Goal: Task Accomplishment & Management: Manage account settings

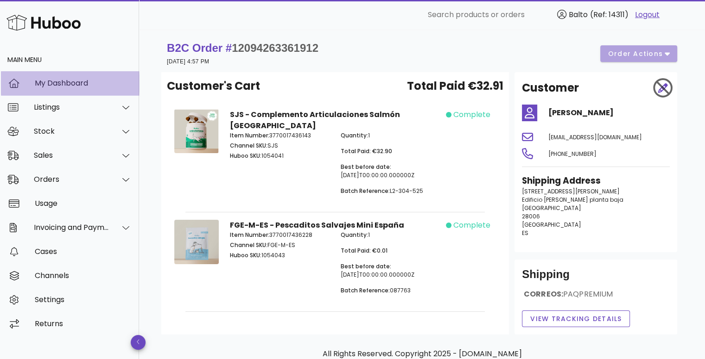
drag, startPoint x: 0, startPoint y: 0, endPoint x: 74, endPoint y: 87, distance: 114.4
click at [74, 87] on div "My Dashboard" at bounding box center [83, 83] width 97 height 9
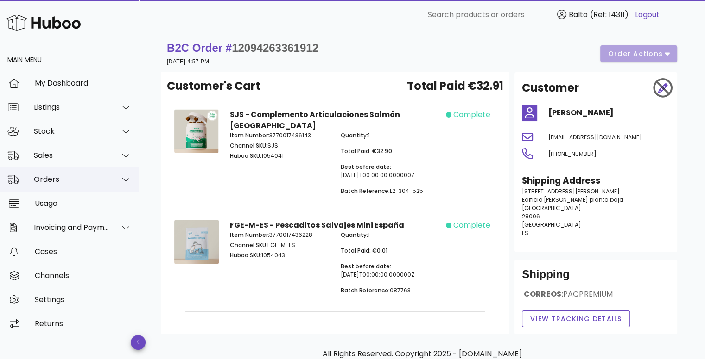
click at [64, 176] on div "Orders" at bounding box center [72, 179] width 76 height 9
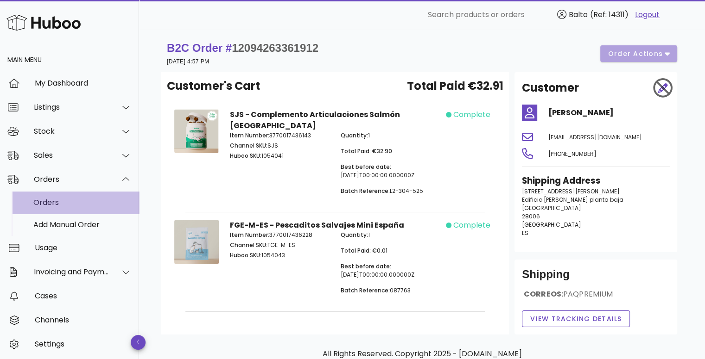
click at [63, 205] on div "Orders" at bounding box center [82, 202] width 98 height 9
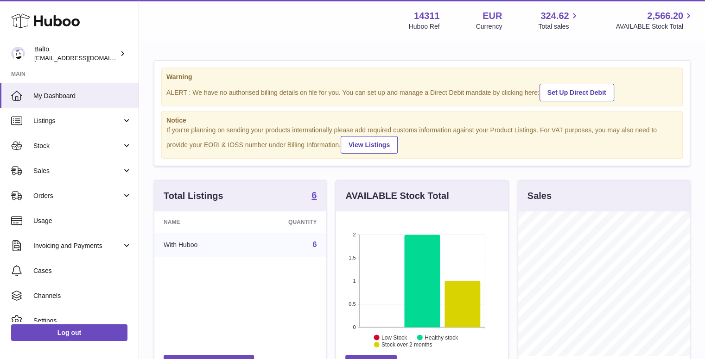
scroll to position [145, 172]
click at [70, 192] on span "Orders" at bounding box center [77, 196] width 88 height 9
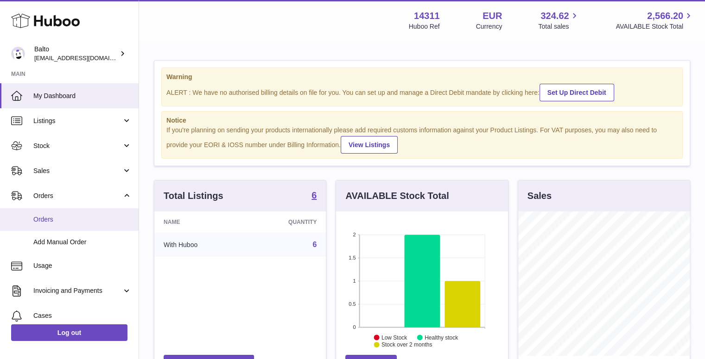
click at [65, 215] on span "Orders" at bounding box center [82, 219] width 98 height 9
